Goal: Task Accomplishment & Management: Manage account settings

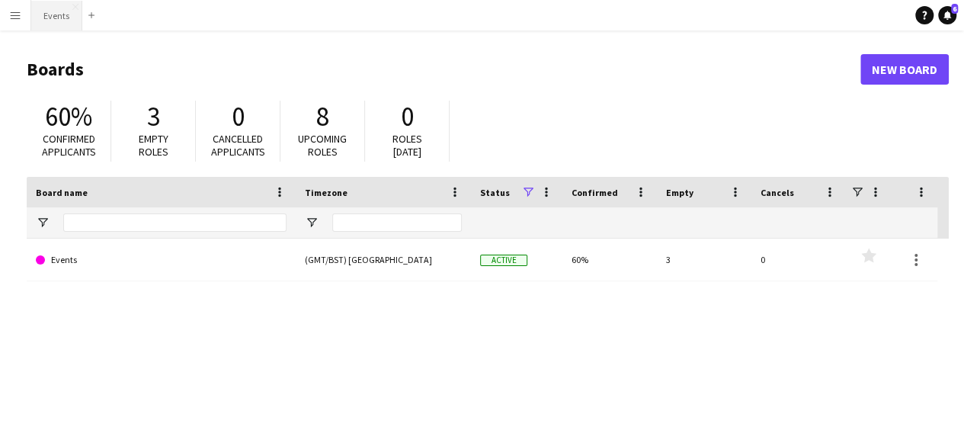
click at [46, 13] on button "Events Close" at bounding box center [56, 16] width 51 height 30
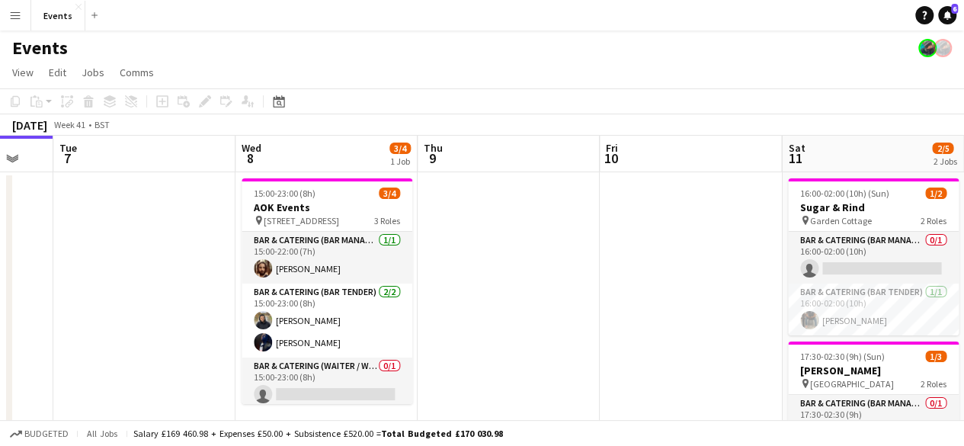
scroll to position [0, 716]
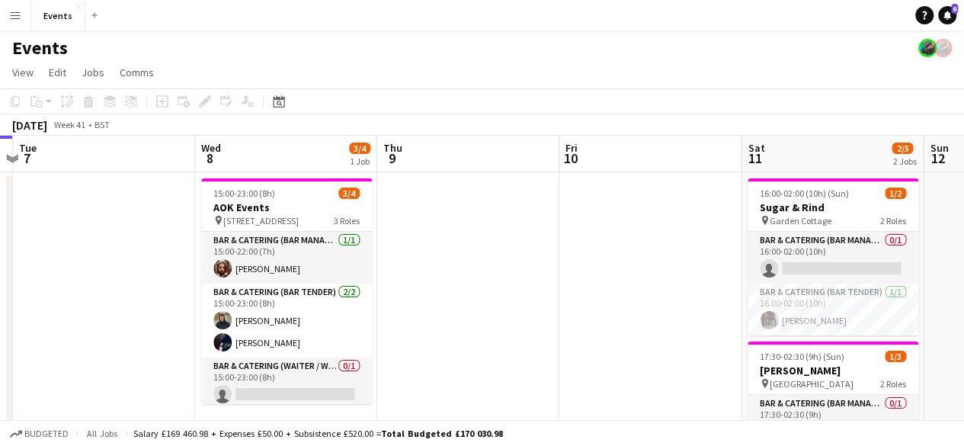
drag, startPoint x: 454, startPoint y: 272, endPoint x: 112, endPoint y: 263, distance: 342.3
click at [103, 264] on app-calendar-viewport "Fri 3 Sat 4 Sun 5 Mon 6 Tue 7 Wed 8 3/4 1 Job Thu 9 Fri 10 Sat 11 2/5 2 Jobs Su…" at bounding box center [482, 380] width 964 height 488
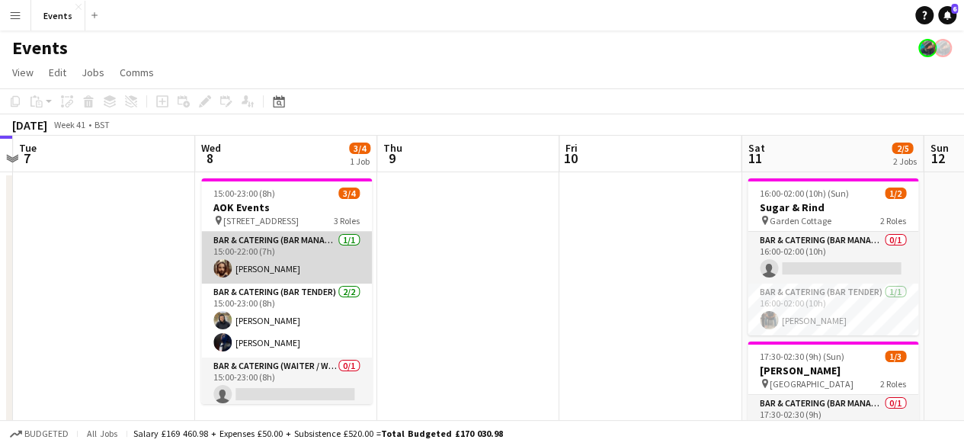
click at [271, 260] on app-card-role "Bar & Catering (Bar Manager) [DATE] 15:00-22:00 (7h) [PERSON_NAME]" at bounding box center [286, 258] width 171 height 52
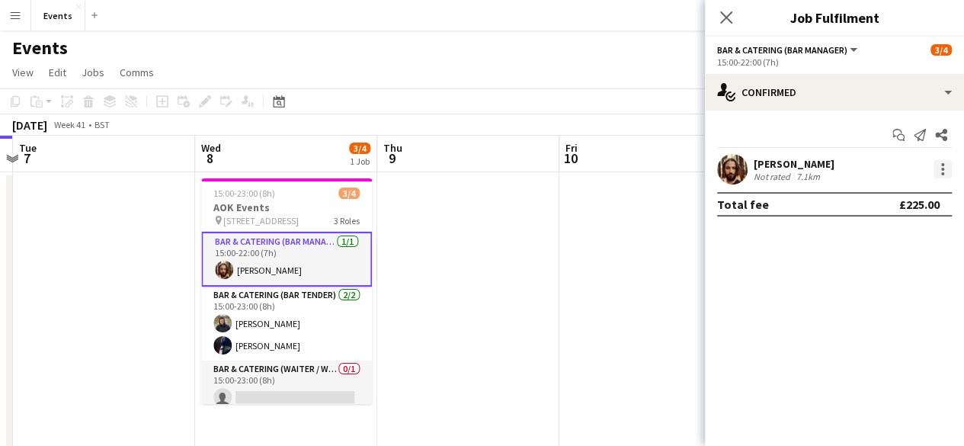
click at [938, 164] on div at bounding box center [942, 169] width 18 height 18
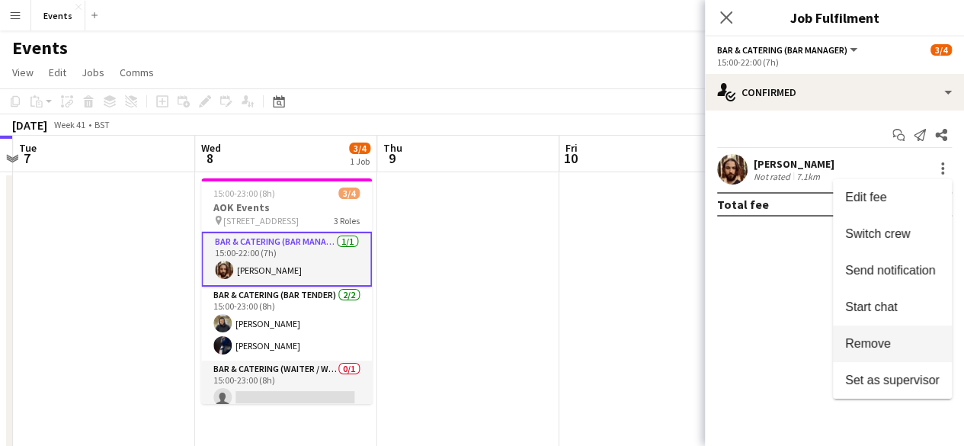
click at [892, 338] on span "Remove" at bounding box center [892, 344] width 94 height 14
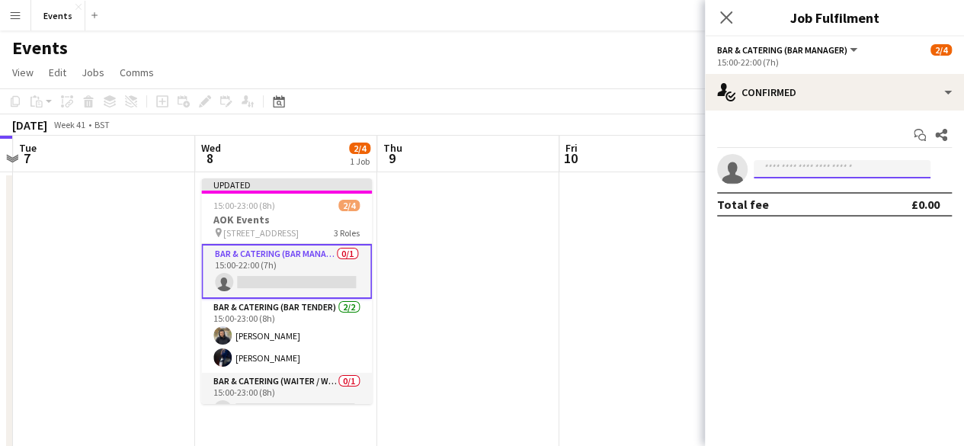
click at [805, 166] on input at bounding box center [842, 169] width 177 height 18
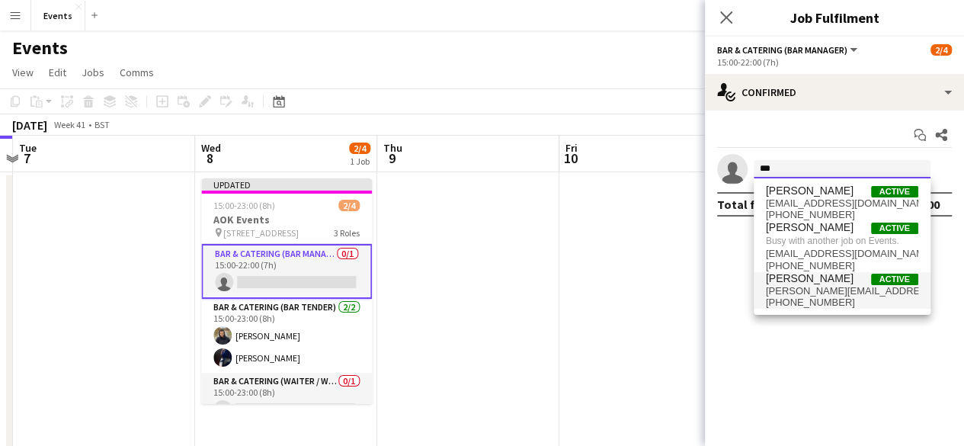
type input "***"
click at [812, 282] on span "[PERSON_NAME]" at bounding box center [810, 278] width 88 height 13
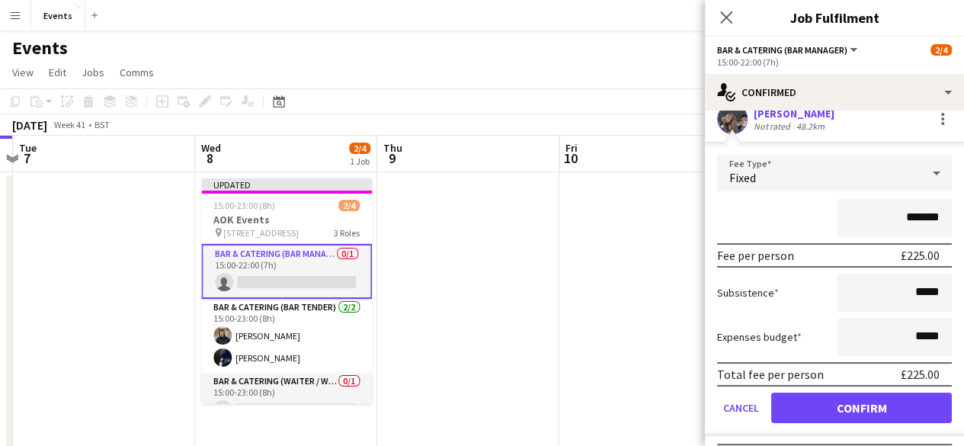
scroll to position [76, 0]
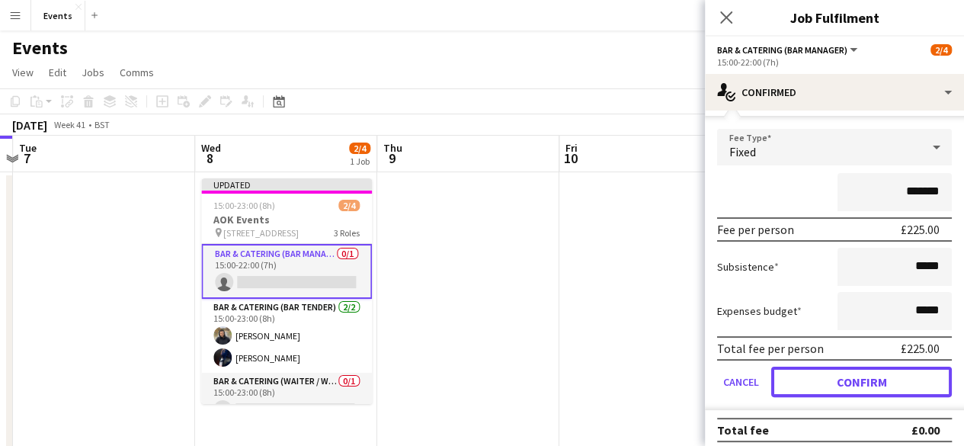
click at [853, 380] on button "Confirm" at bounding box center [861, 382] width 181 height 30
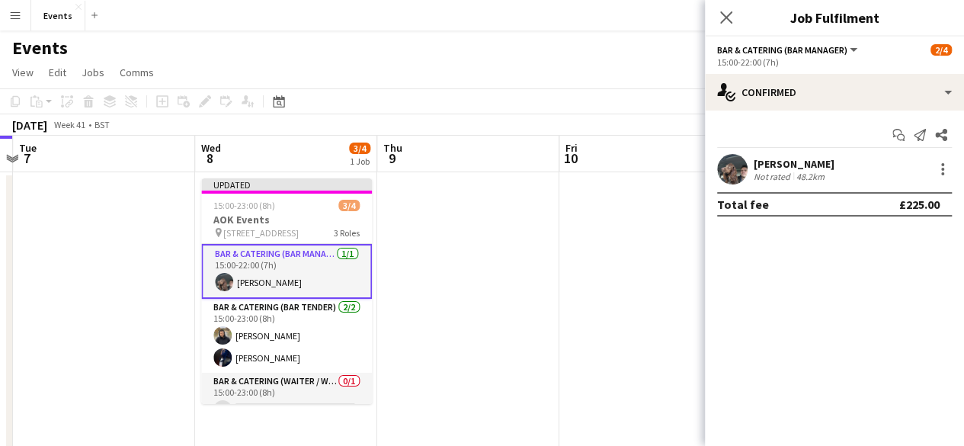
scroll to position [0, 0]
click at [719, 17] on icon "Close pop-in" at bounding box center [726, 17] width 14 height 14
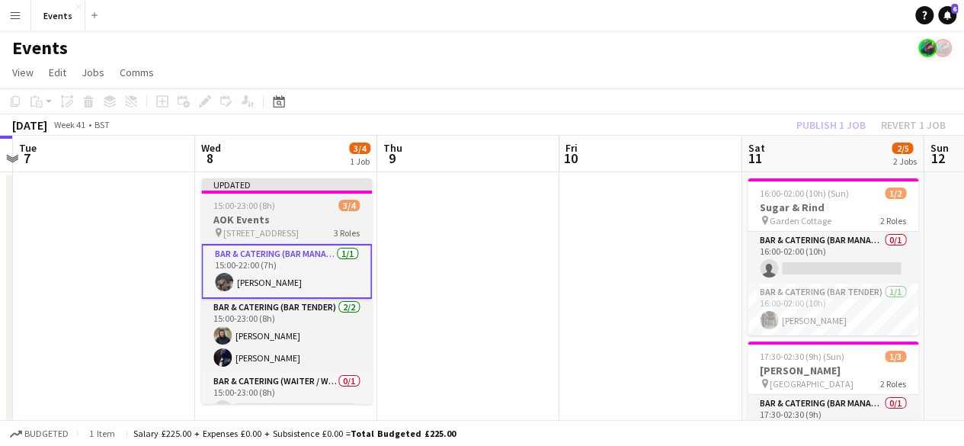
click at [253, 216] on h3 "AOK Events" at bounding box center [286, 220] width 171 height 14
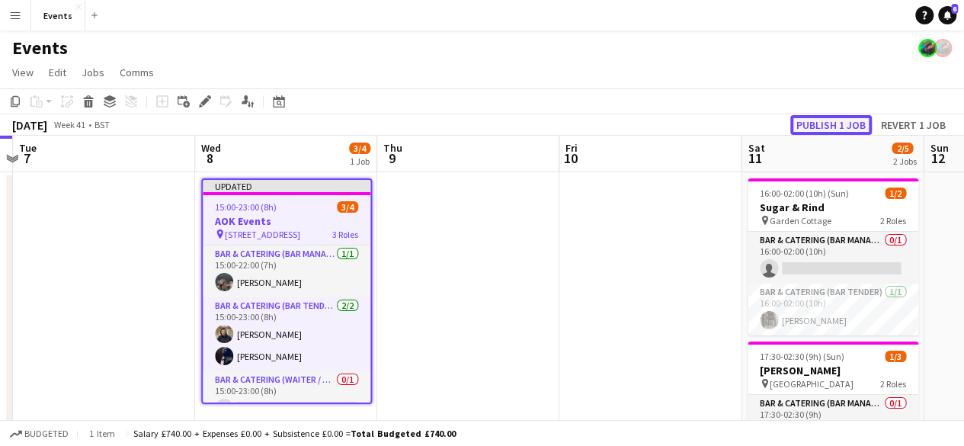
click at [853, 126] on button "Publish 1 job" at bounding box center [831, 125] width 82 height 20
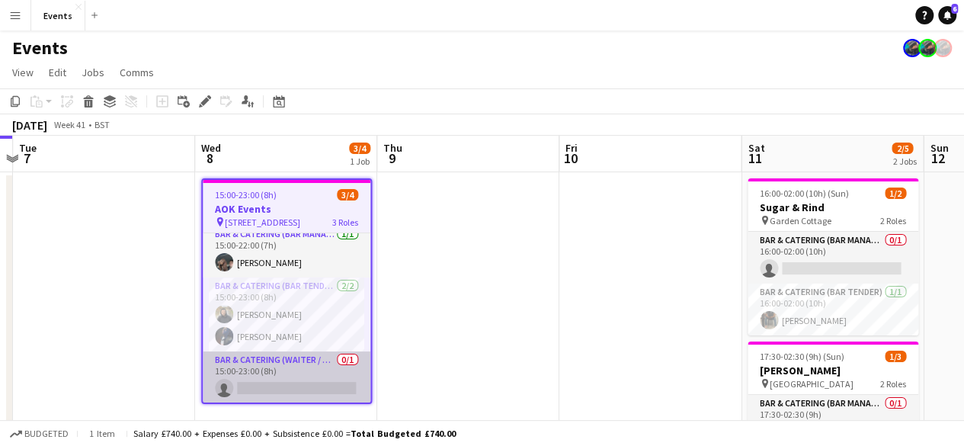
click at [305, 365] on app-card-role "Bar & Catering (Waiter / waitress) 0/1 15:00-23:00 (8h) single-neutral-actions" at bounding box center [287, 377] width 168 height 52
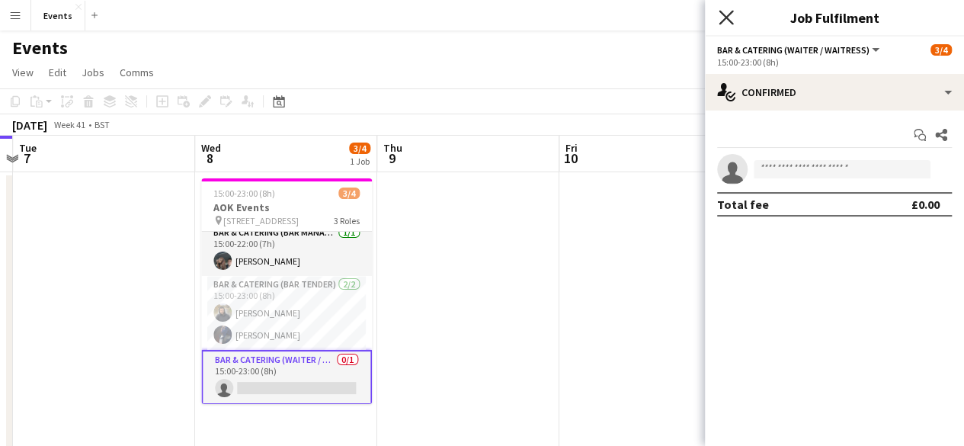
click at [724, 11] on icon "Close pop-in" at bounding box center [726, 17] width 14 height 14
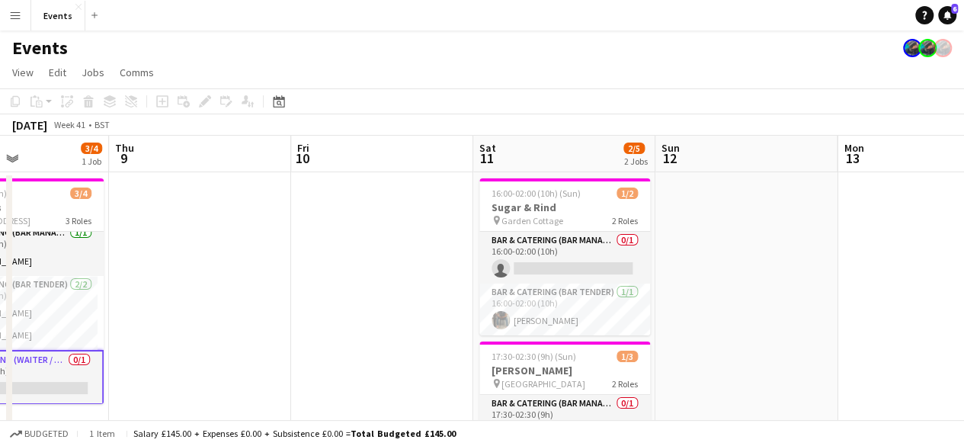
scroll to position [0, 652]
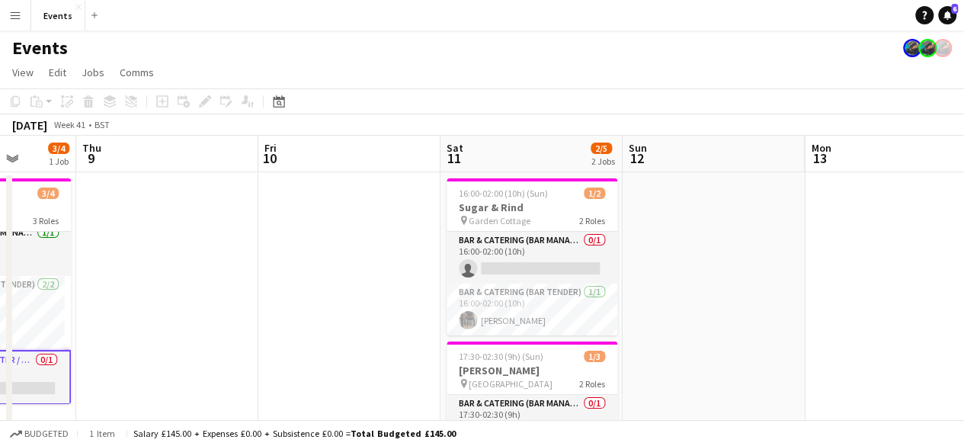
drag, startPoint x: 593, startPoint y: 351, endPoint x: 292, endPoint y: 299, distance: 305.4
click at [292, 299] on app-calendar-viewport "Sun 5 Mon 6 Tue 7 Wed 8 3/4 1 Job Thu 9 Fri 10 Sat 11 2/5 2 Jobs Sun 12 Mon 13 …" at bounding box center [482, 380] width 964 height 488
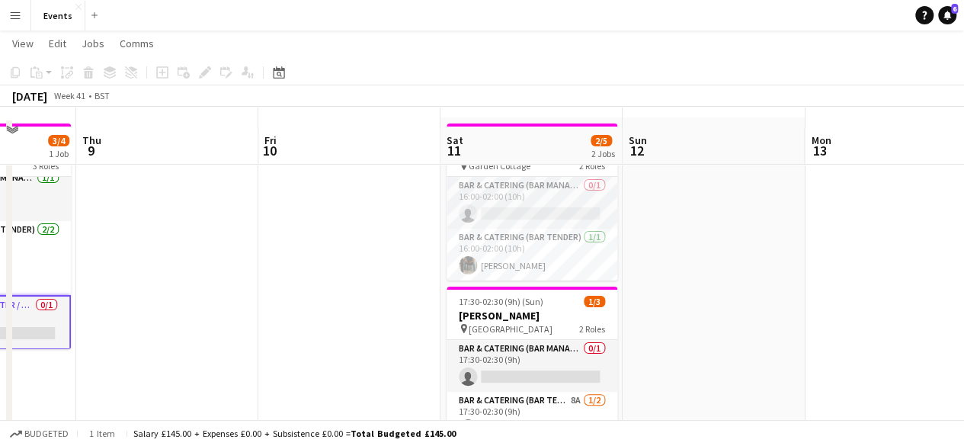
scroll to position [0, 0]
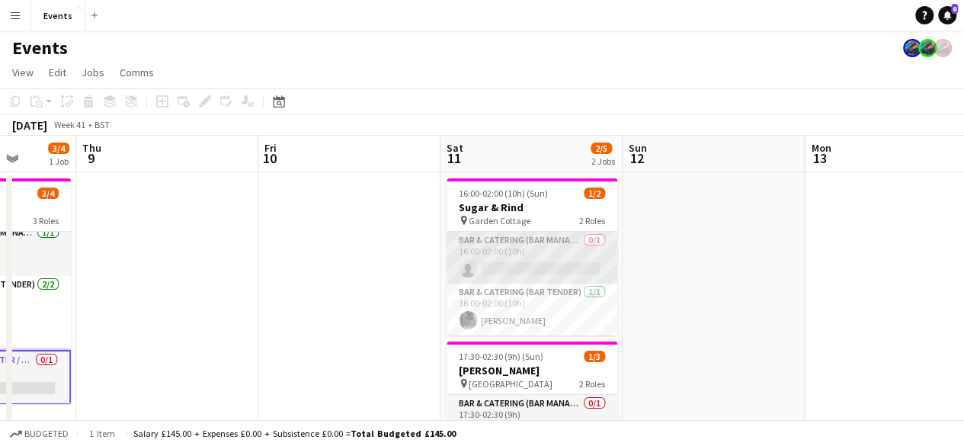
click at [549, 258] on app-card-role "Bar & Catering (Bar Manager) 0/1 16:00-02:00 (10h) single-neutral-actions" at bounding box center [532, 258] width 171 height 52
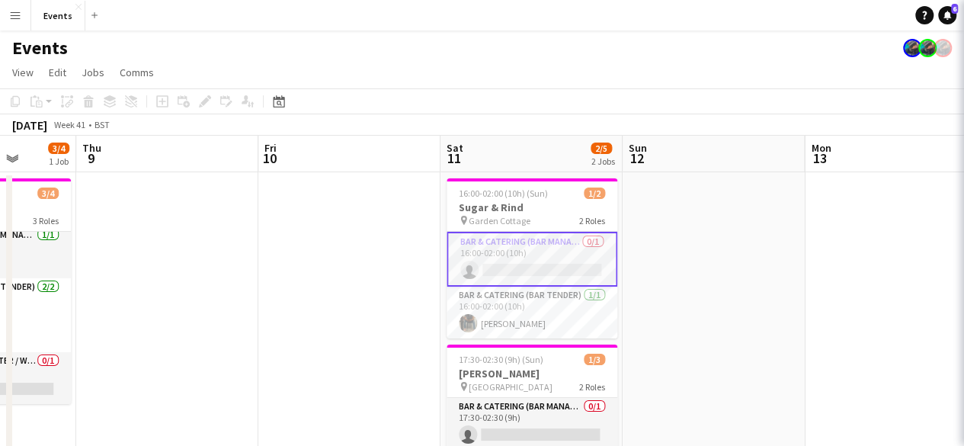
scroll to position [5, 0]
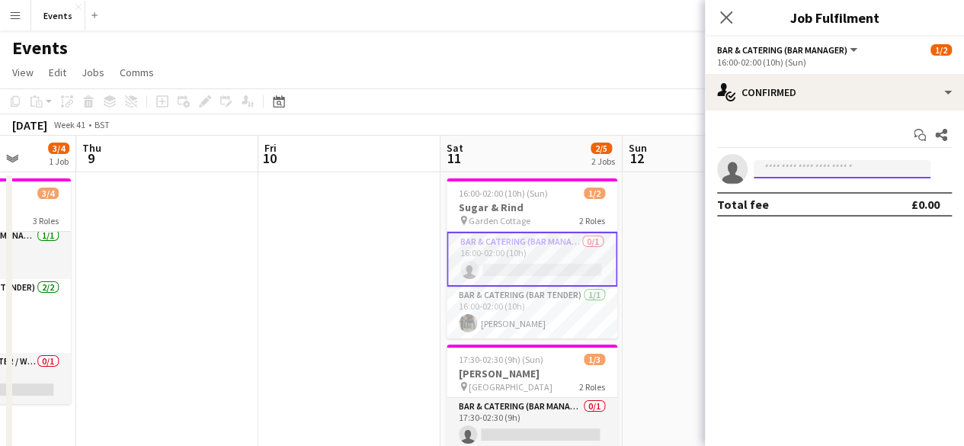
click at [815, 170] on input at bounding box center [842, 169] width 177 height 18
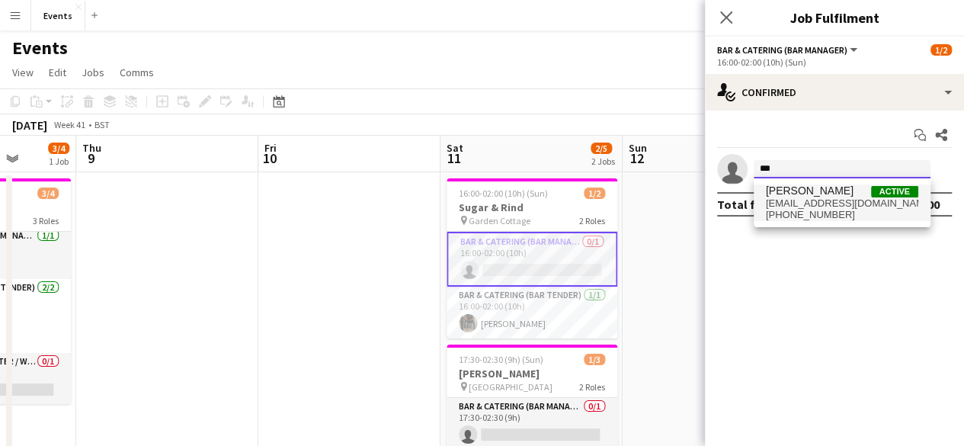
type input "***"
click at [808, 203] on span "[EMAIL_ADDRESS][DOMAIN_NAME]" at bounding box center [842, 203] width 152 height 12
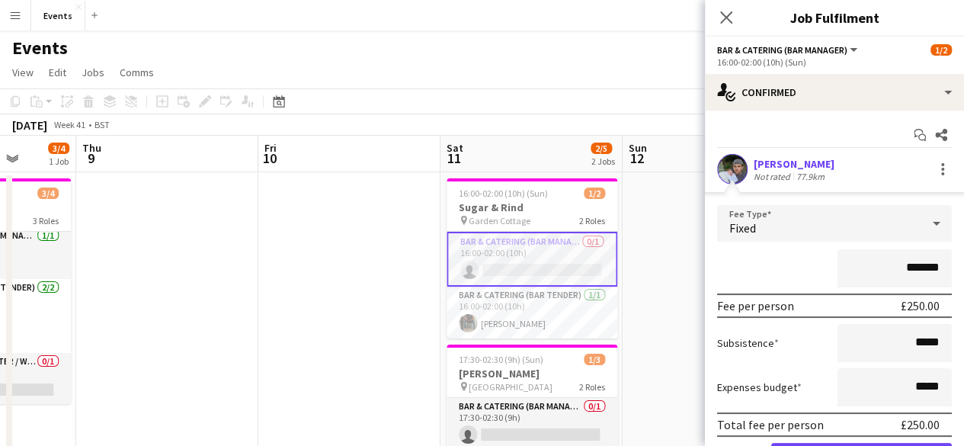
scroll to position [84, 0]
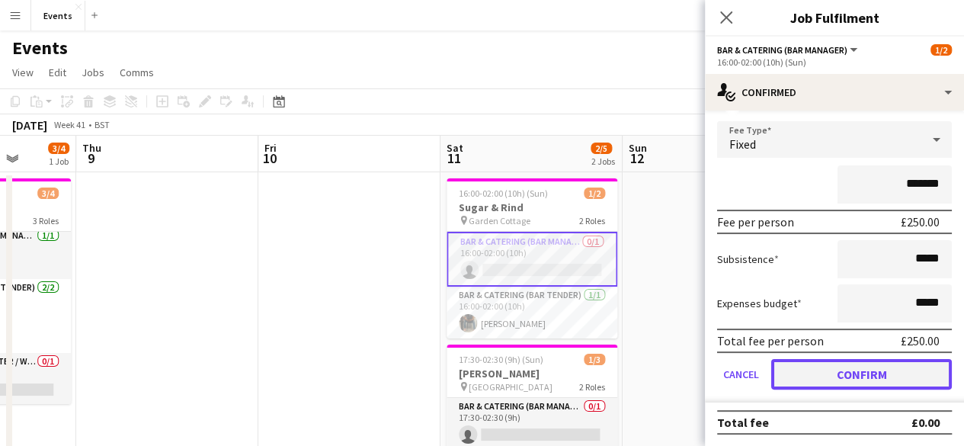
click at [809, 374] on button "Confirm" at bounding box center [861, 374] width 181 height 30
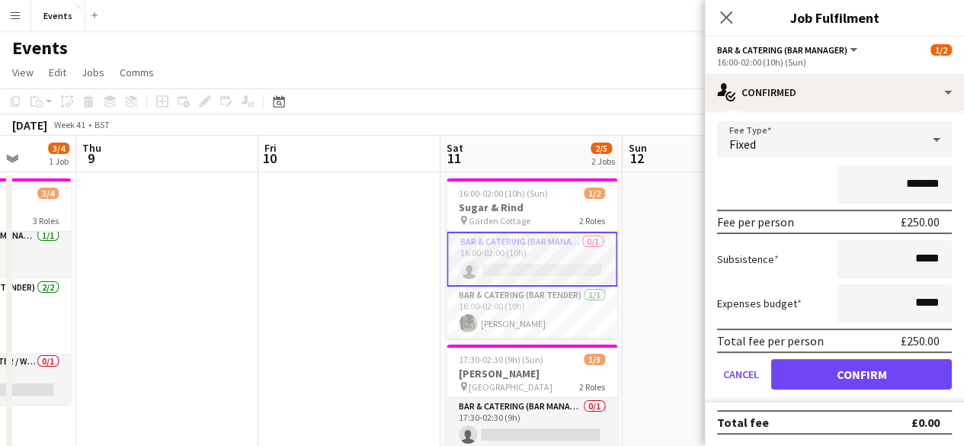
scroll to position [0, 0]
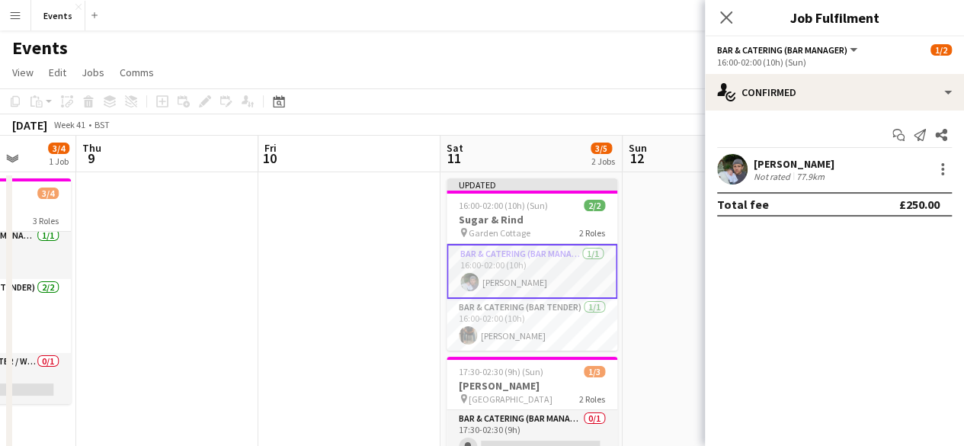
click at [728, 17] on icon "Close pop-in" at bounding box center [726, 17] width 12 height 12
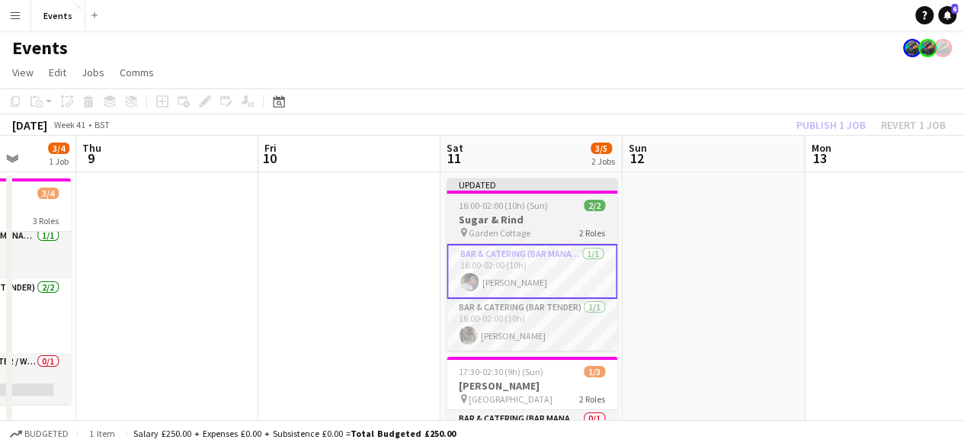
click at [509, 216] on h3 "Sugar & Rind" at bounding box center [532, 220] width 171 height 14
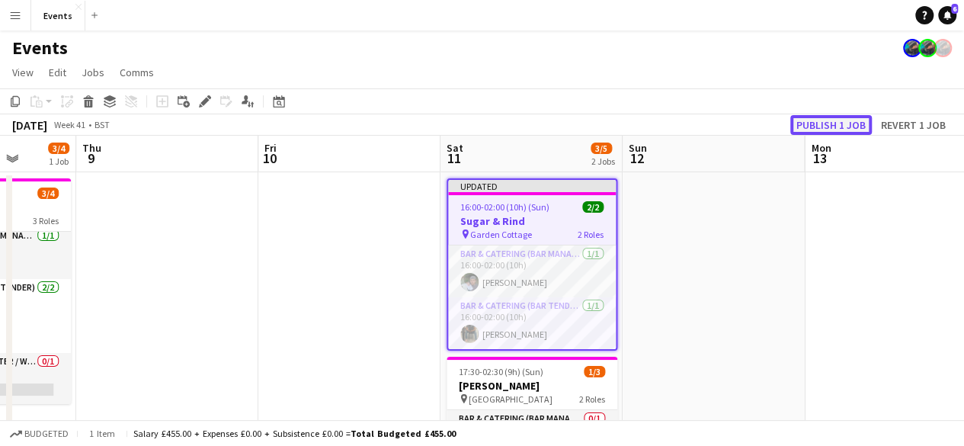
click at [838, 118] on button "Publish 1 job" at bounding box center [831, 125] width 82 height 20
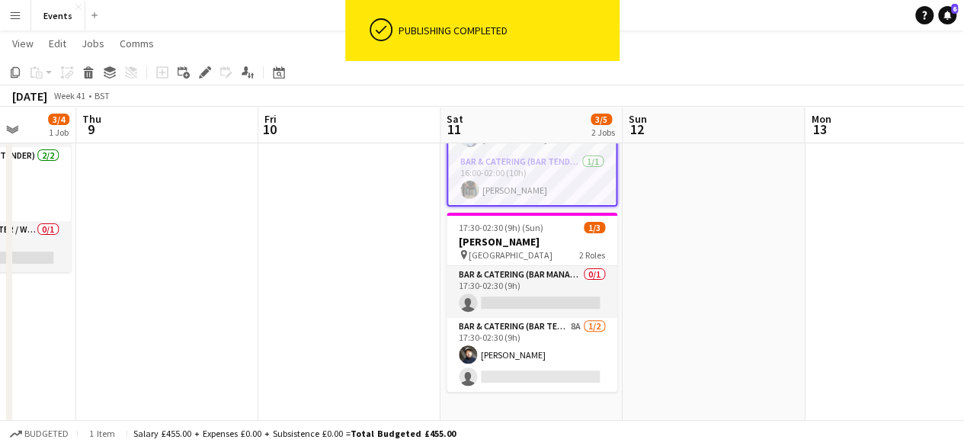
scroll to position [152, 0]
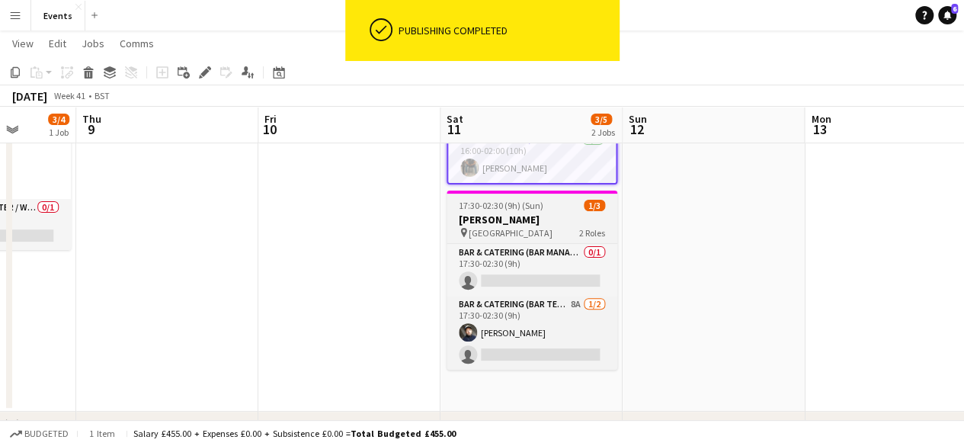
click at [509, 220] on h3 "[PERSON_NAME]" at bounding box center [532, 220] width 171 height 14
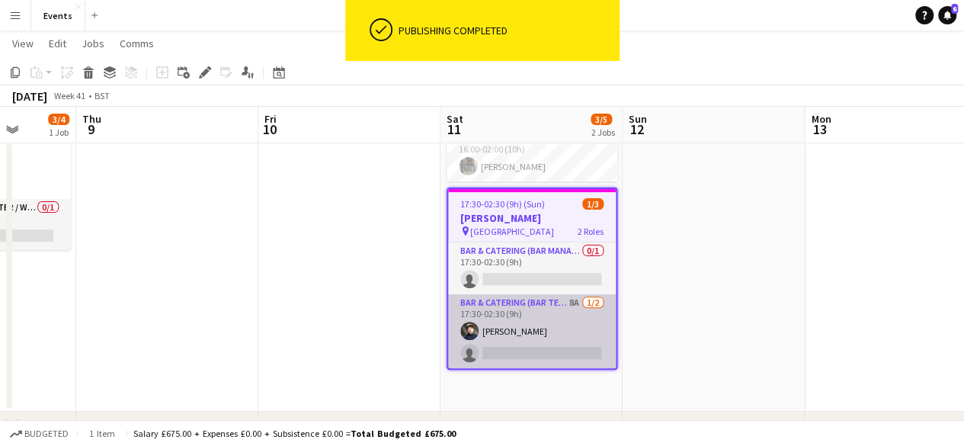
click at [539, 318] on app-card-role "Bar & Catering (Bar Tender) 8A [DATE] 17:30-02:30 (9h) [PERSON_NAME] single-neu…" at bounding box center [532, 331] width 168 height 74
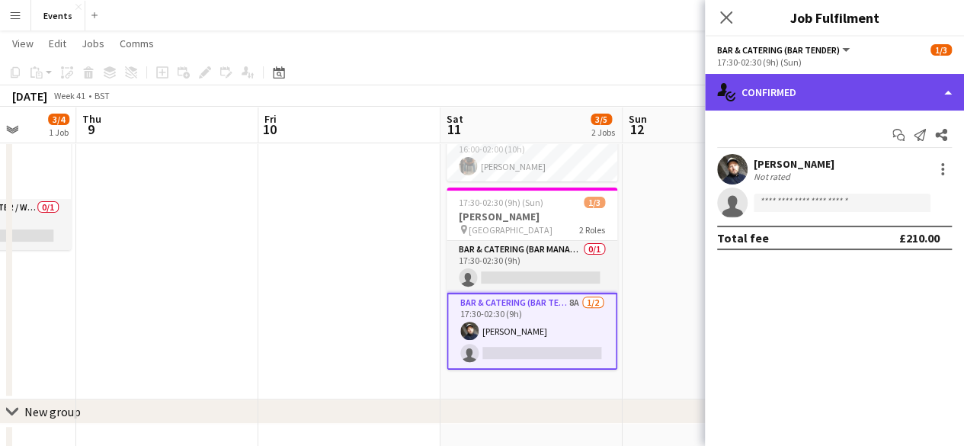
click at [833, 85] on div "single-neutral-actions-check-2 Confirmed" at bounding box center [834, 92] width 259 height 37
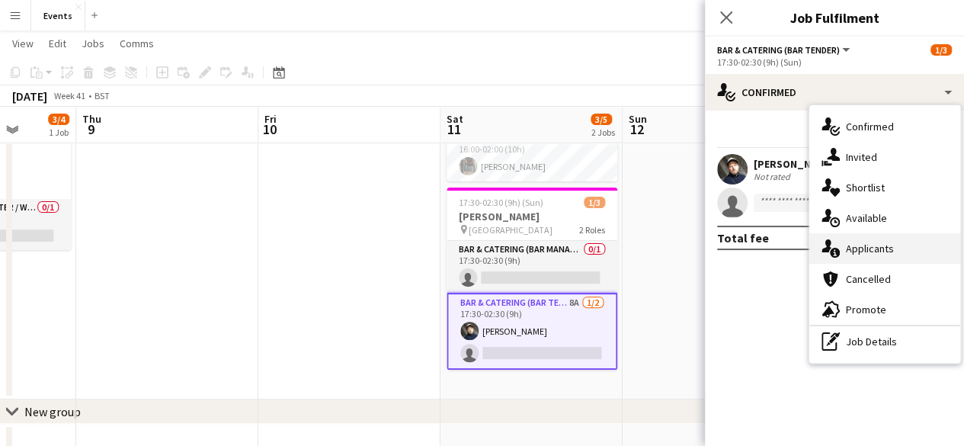
click at [857, 246] on span "Applicants" at bounding box center [870, 249] width 48 height 14
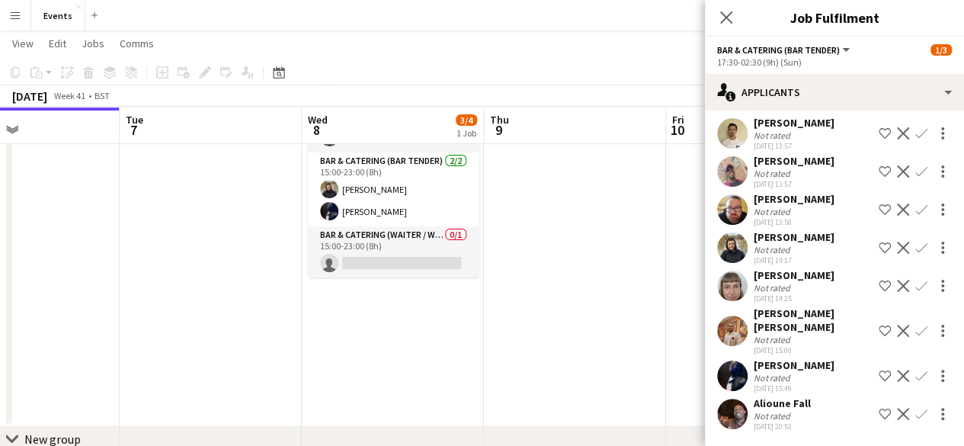
scroll to position [0, 425]
drag, startPoint x: 179, startPoint y: 370, endPoint x: 588, endPoint y: 351, distance: 409.6
click at [588, 351] on app-calendar-viewport "Sat 4 Sun 5 Mon 6 Tue 7 Wed 8 3/4 1 Job Thu 9 Fri 10 Sat 11 3/5 2 Jobs Sun 12 M…" at bounding box center [482, 215] width 964 height 562
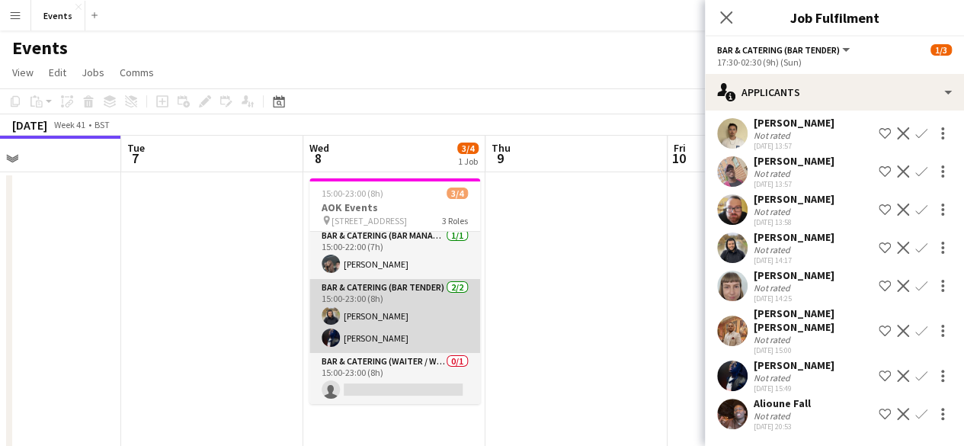
scroll to position [0, 0]
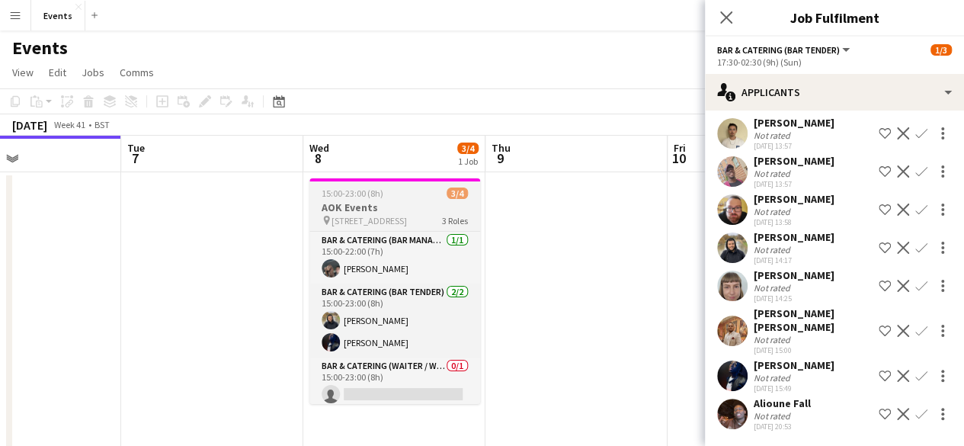
click at [355, 204] on h3 "AOK Events" at bounding box center [394, 207] width 171 height 14
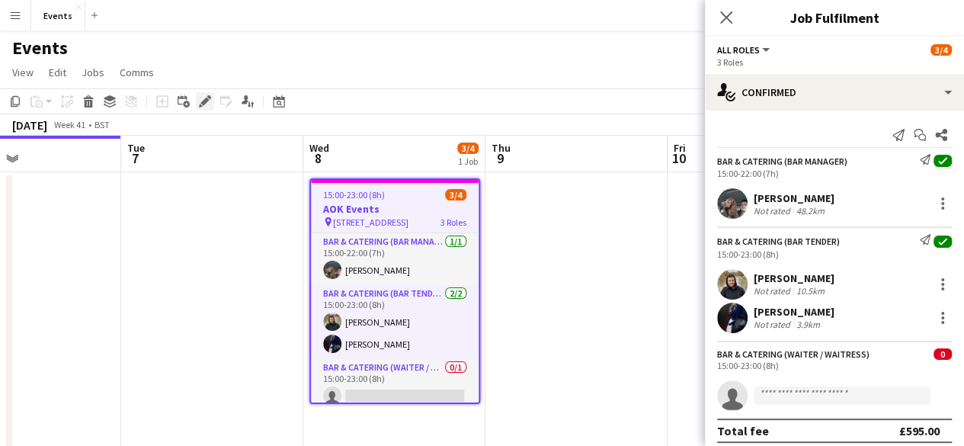
click at [199, 104] on icon "Edit" at bounding box center [205, 101] width 12 height 12
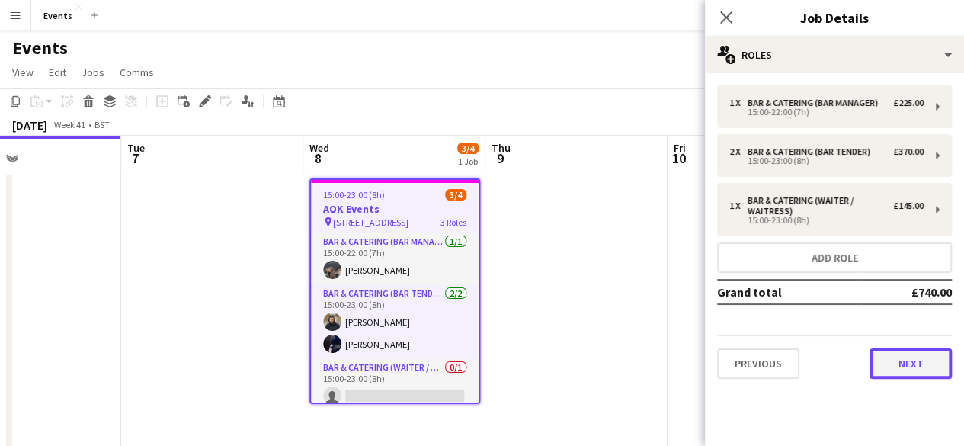
click at [918, 356] on button "Next" at bounding box center [910, 363] width 82 height 30
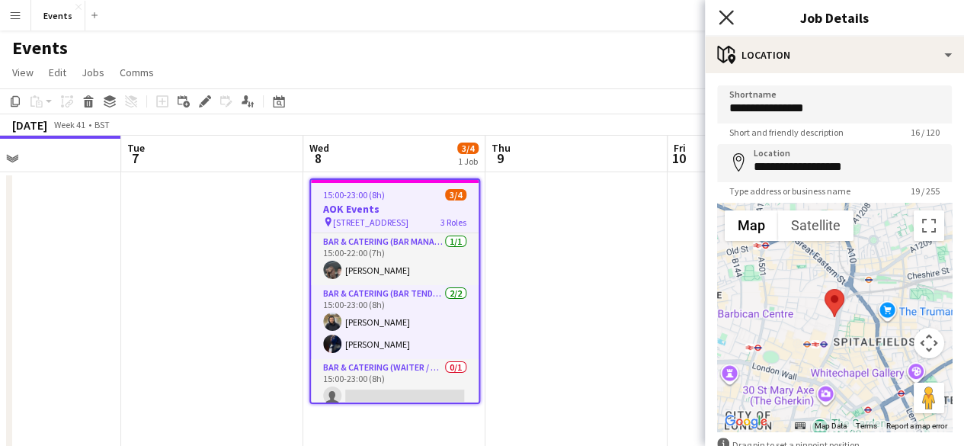
click at [722, 20] on icon at bounding box center [726, 17] width 14 height 14
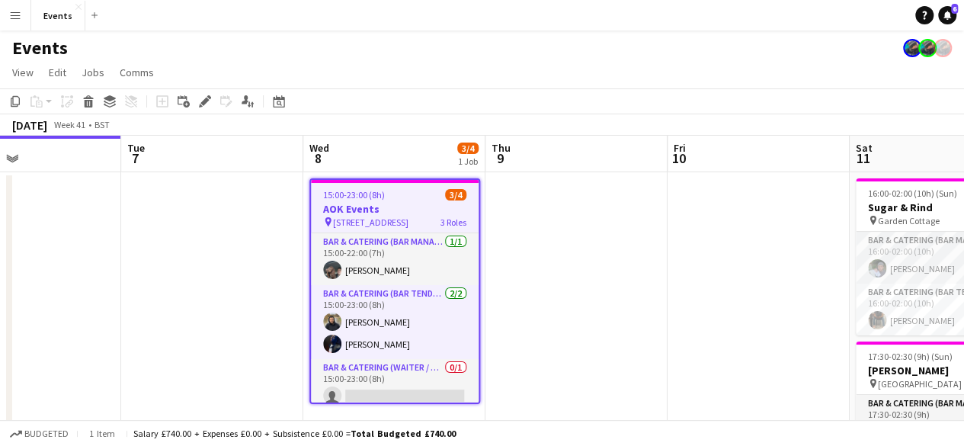
scroll to position [8, 0]
